Goal: Task Accomplishment & Management: Manage account settings

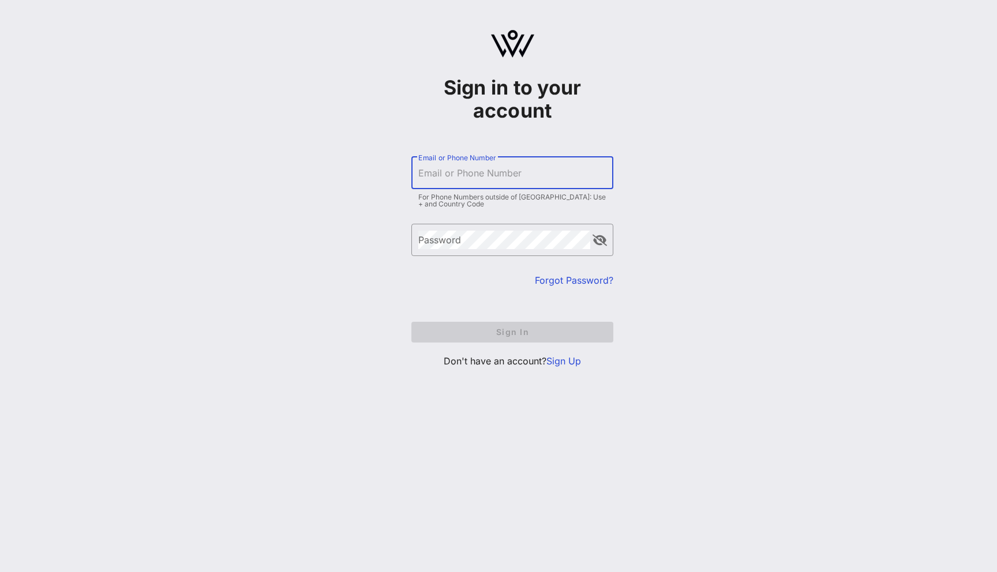
click at [565, 164] on input "Email or Phone Number" at bounding box center [512, 173] width 188 height 18
type input "[EMAIL_ADDRESS][DOMAIN_NAME]"
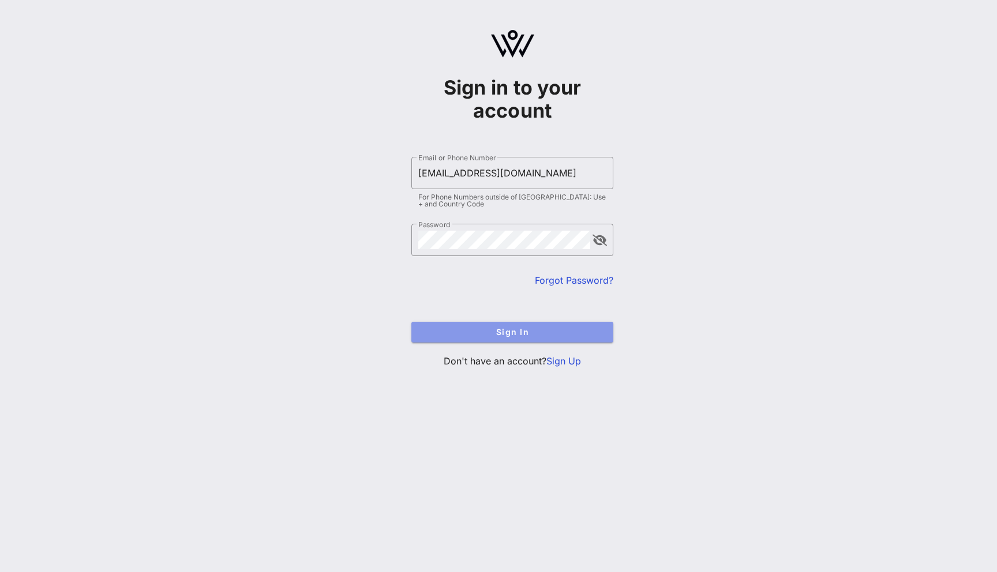
click at [569, 340] on button "Sign In" at bounding box center [512, 332] width 202 height 21
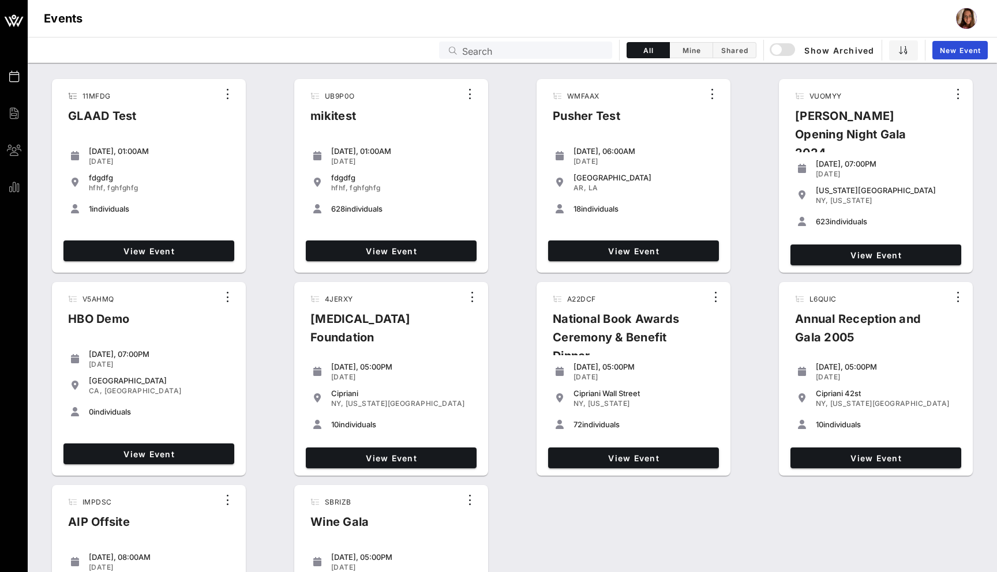
click at [472, 50] on input "Search" at bounding box center [533, 50] width 143 height 15
paste input "NGNSEC"
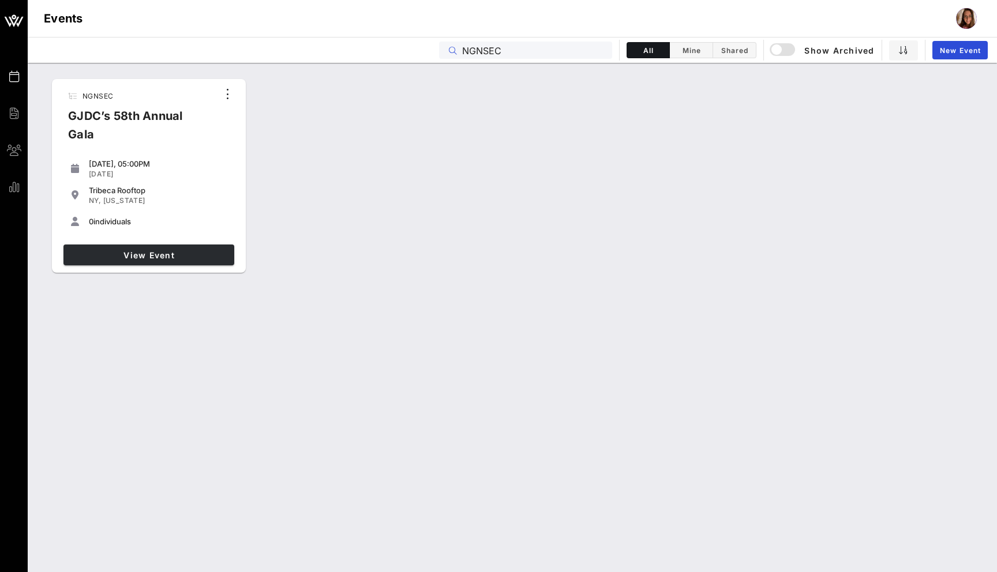
type input "NGNSEC"
click at [202, 247] on link "View Event" at bounding box center [148, 255] width 171 height 21
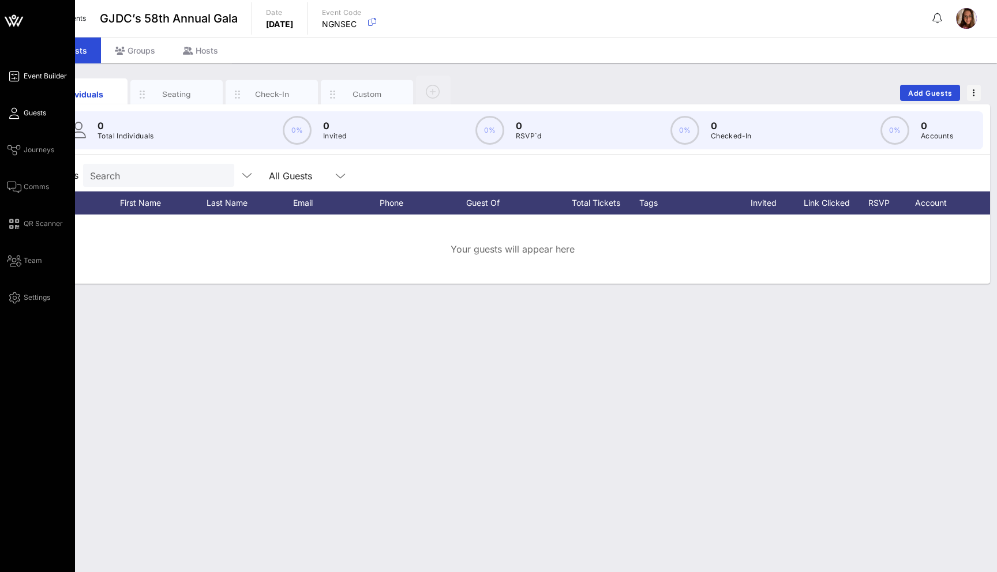
click at [8, 72] on link "Event Builder" at bounding box center [37, 76] width 60 height 14
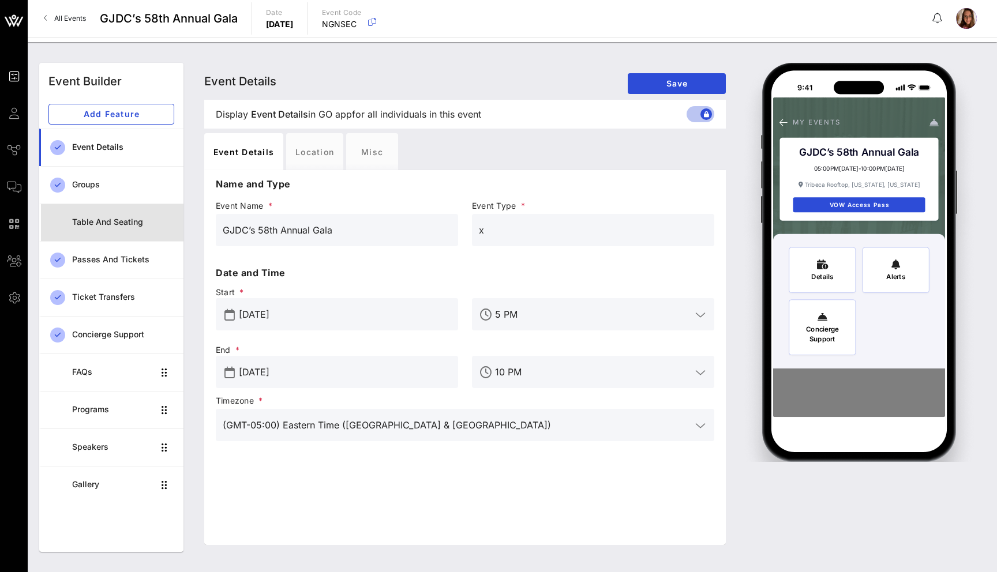
click at [116, 227] on div "Table and Seating" at bounding box center [123, 223] width 102 height 24
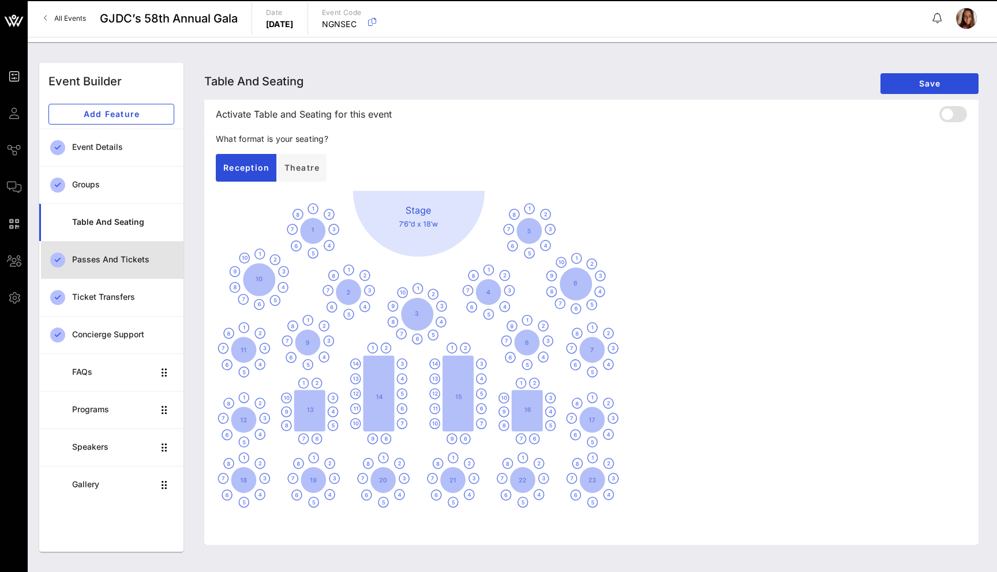
click at [104, 258] on div "Passes and Tickets" at bounding box center [123, 260] width 102 height 10
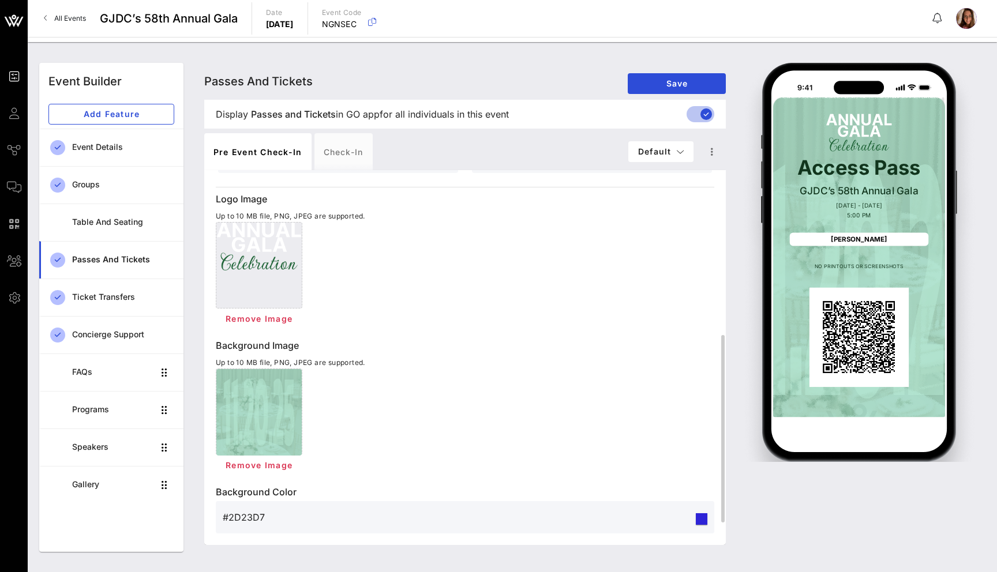
scroll to position [329, 0]
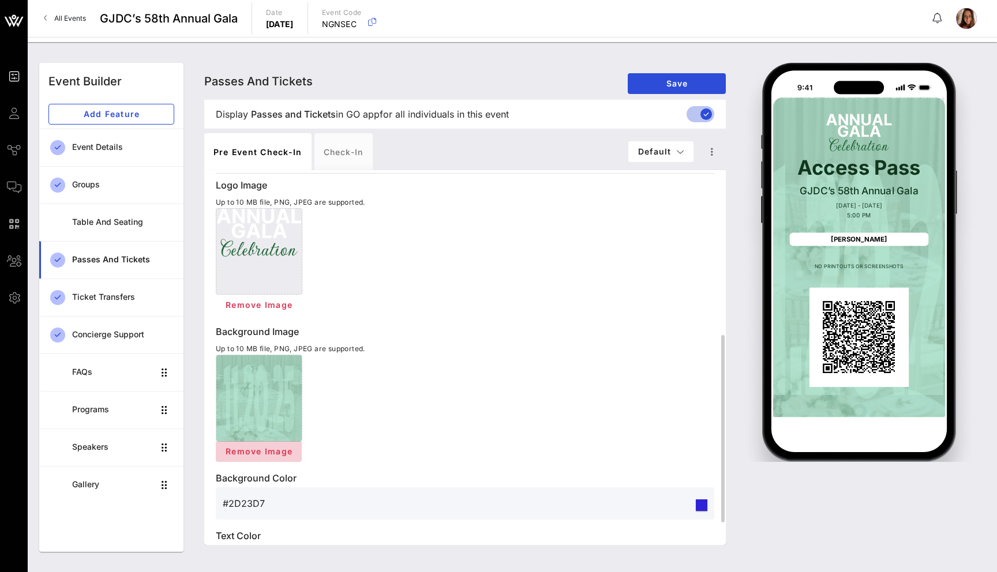
click at [276, 452] on span "Remove Image" at bounding box center [258, 451] width 67 height 10
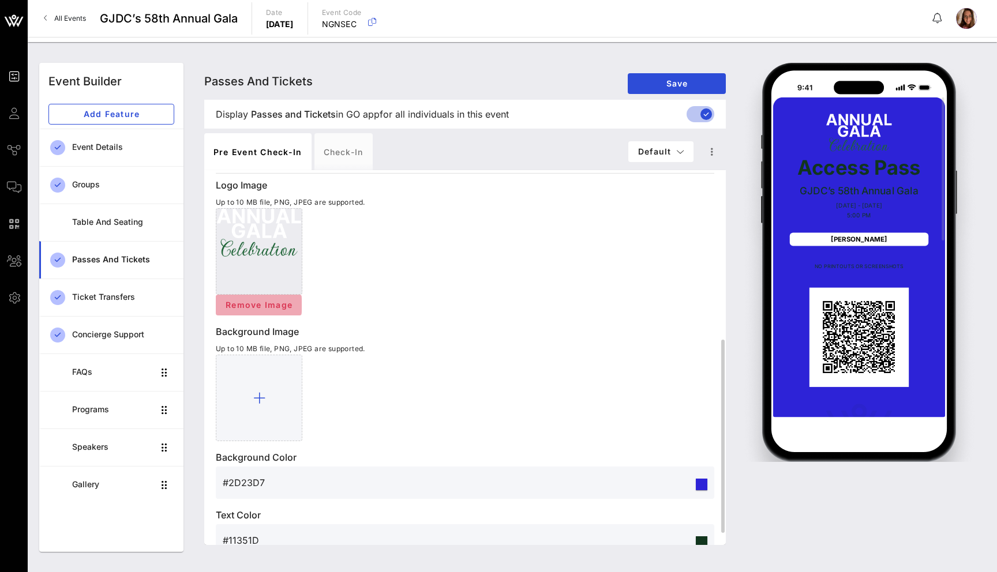
click at [267, 309] on span "Remove Image" at bounding box center [258, 305] width 67 height 10
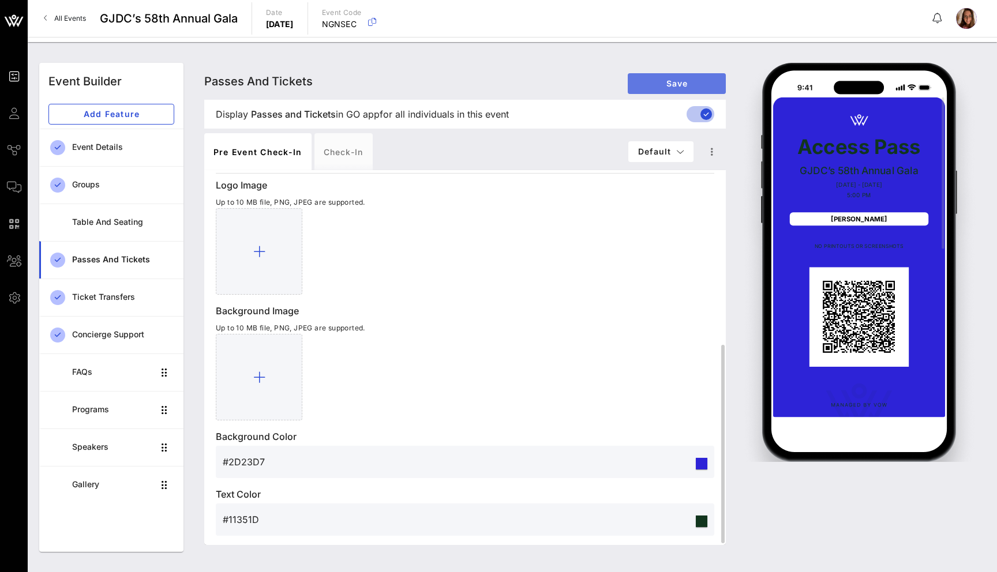
click at [635, 87] on button "Save" at bounding box center [677, 83] width 98 height 21
click at [348, 154] on div "Check-in" at bounding box center [343, 151] width 58 height 37
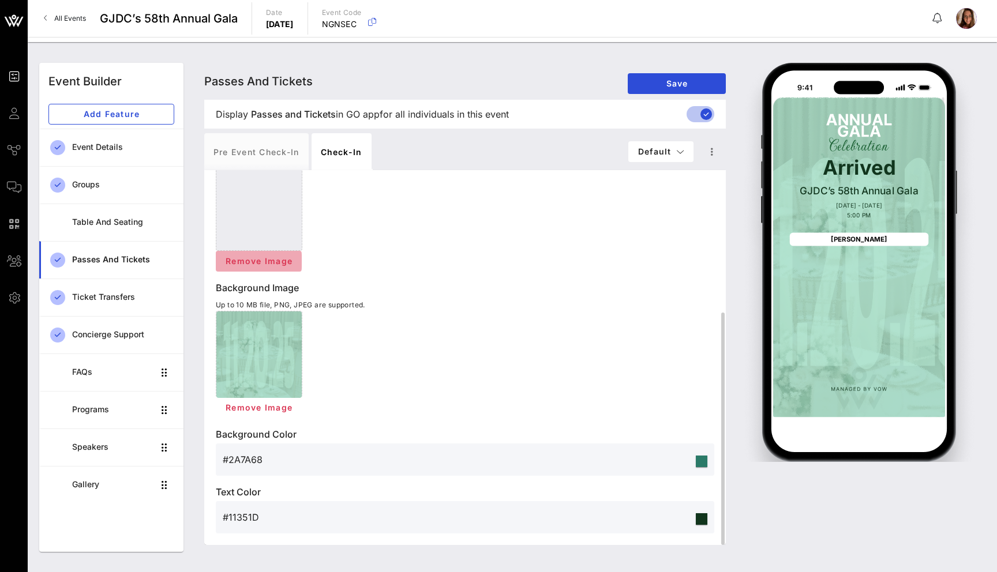
click at [276, 254] on button "Remove Image" at bounding box center [259, 261] width 86 height 21
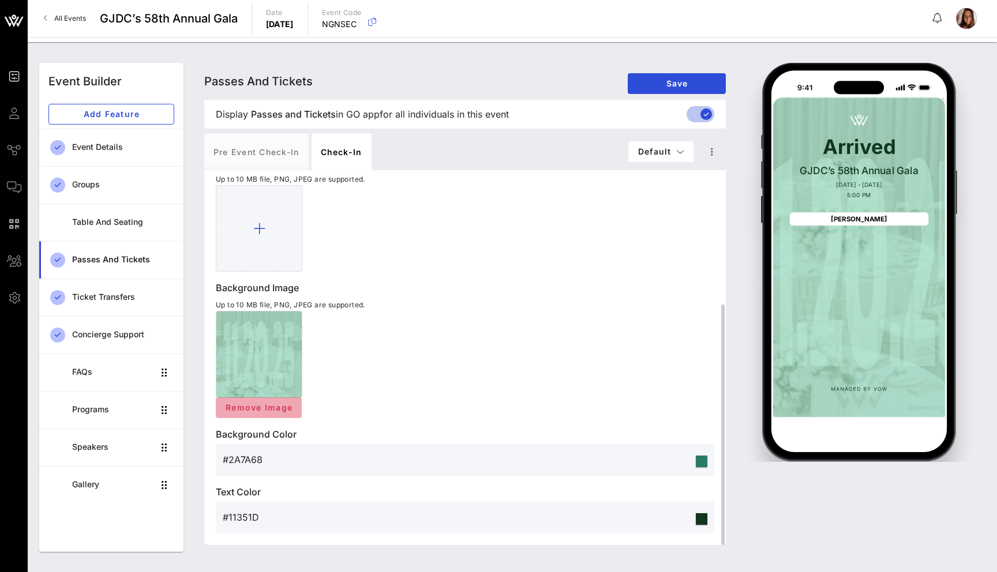
click at [273, 407] on span "Remove Image" at bounding box center [258, 408] width 67 height 10
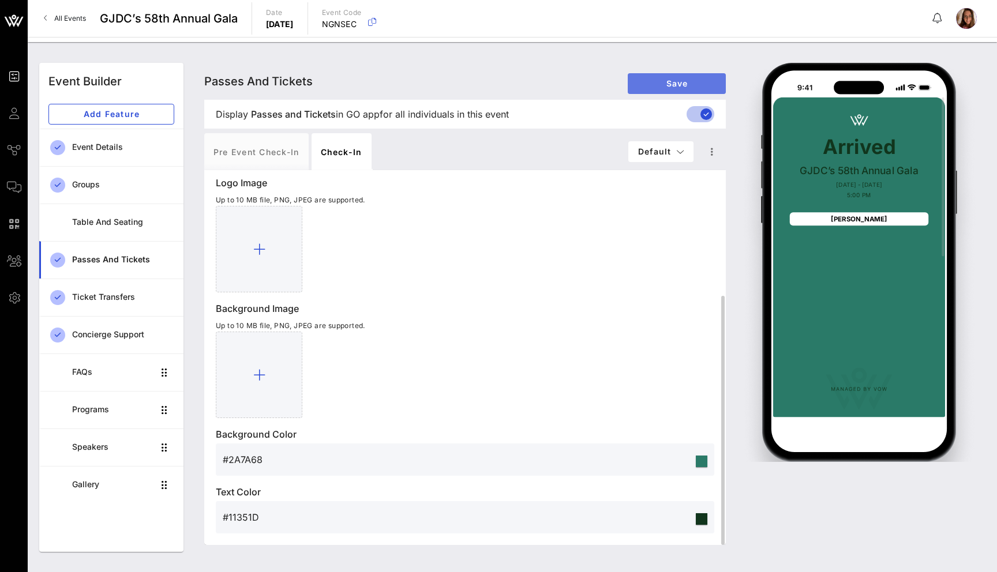
click at [669, 83] on span "Save" at bounding box center [677, 83] width 80 height 10
